Goal: Navigation & Orientation: Understand site structure

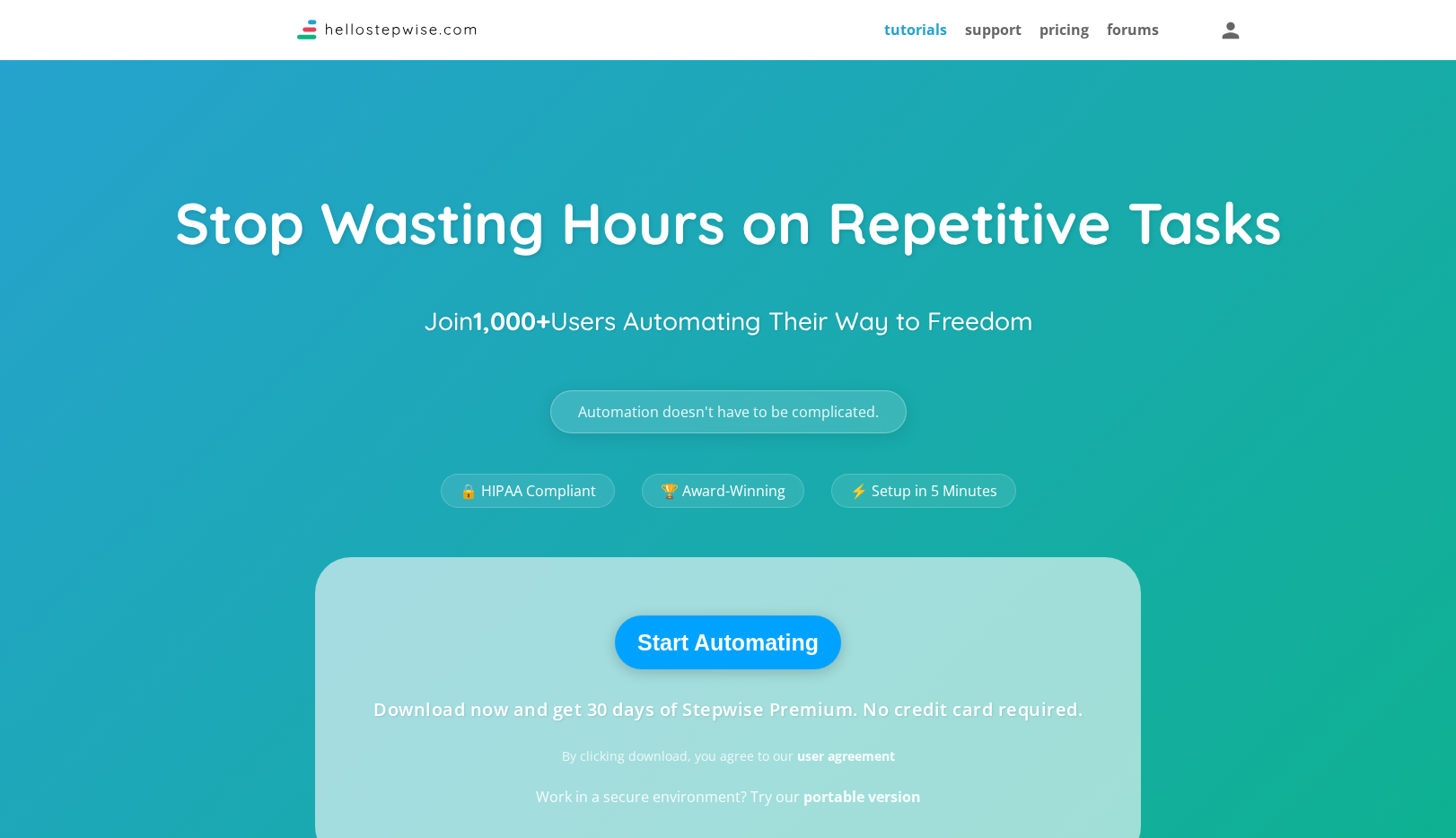
click at [943, 29] on link "tutorials" at bounding box center [914, 29] width 62 height 20
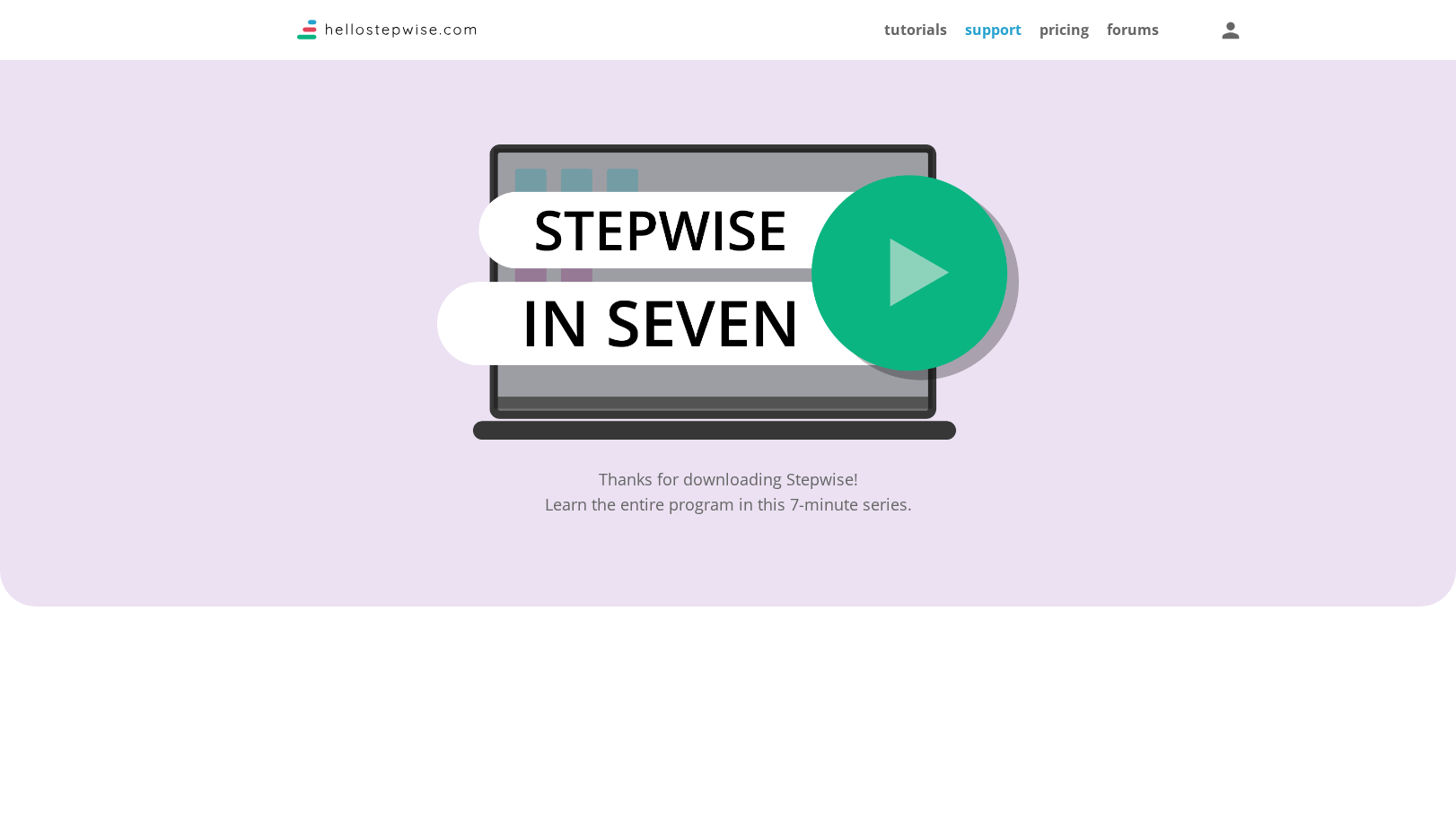
click at [1001, 36] on link "support" at bounding box center [993, 29] width 57 height 20
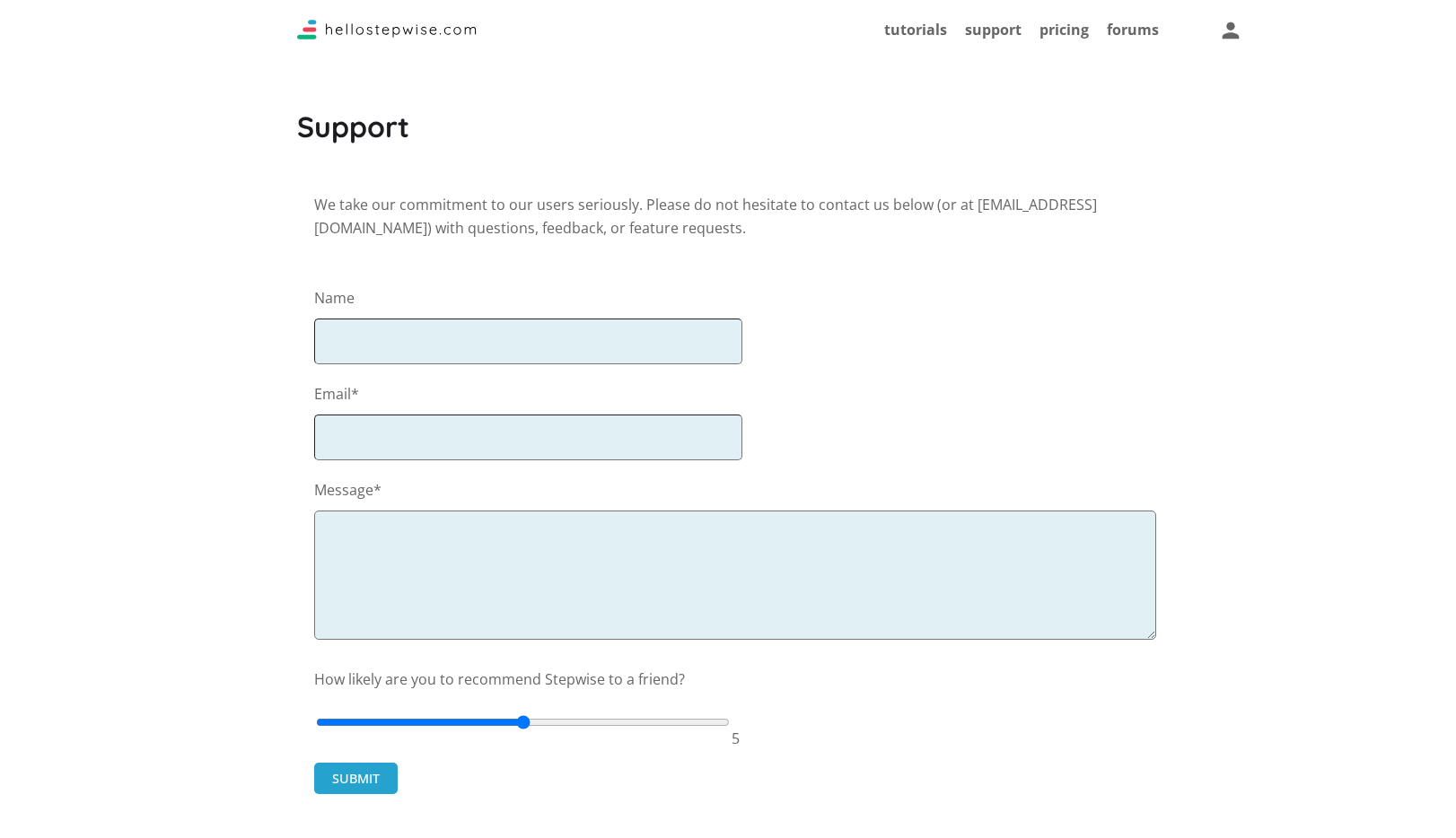
click at [397, 26] on img at bounding box center [387, 29] width 180 height 20
